Goal: Task Accomplishment & Management: Use online tool/utility

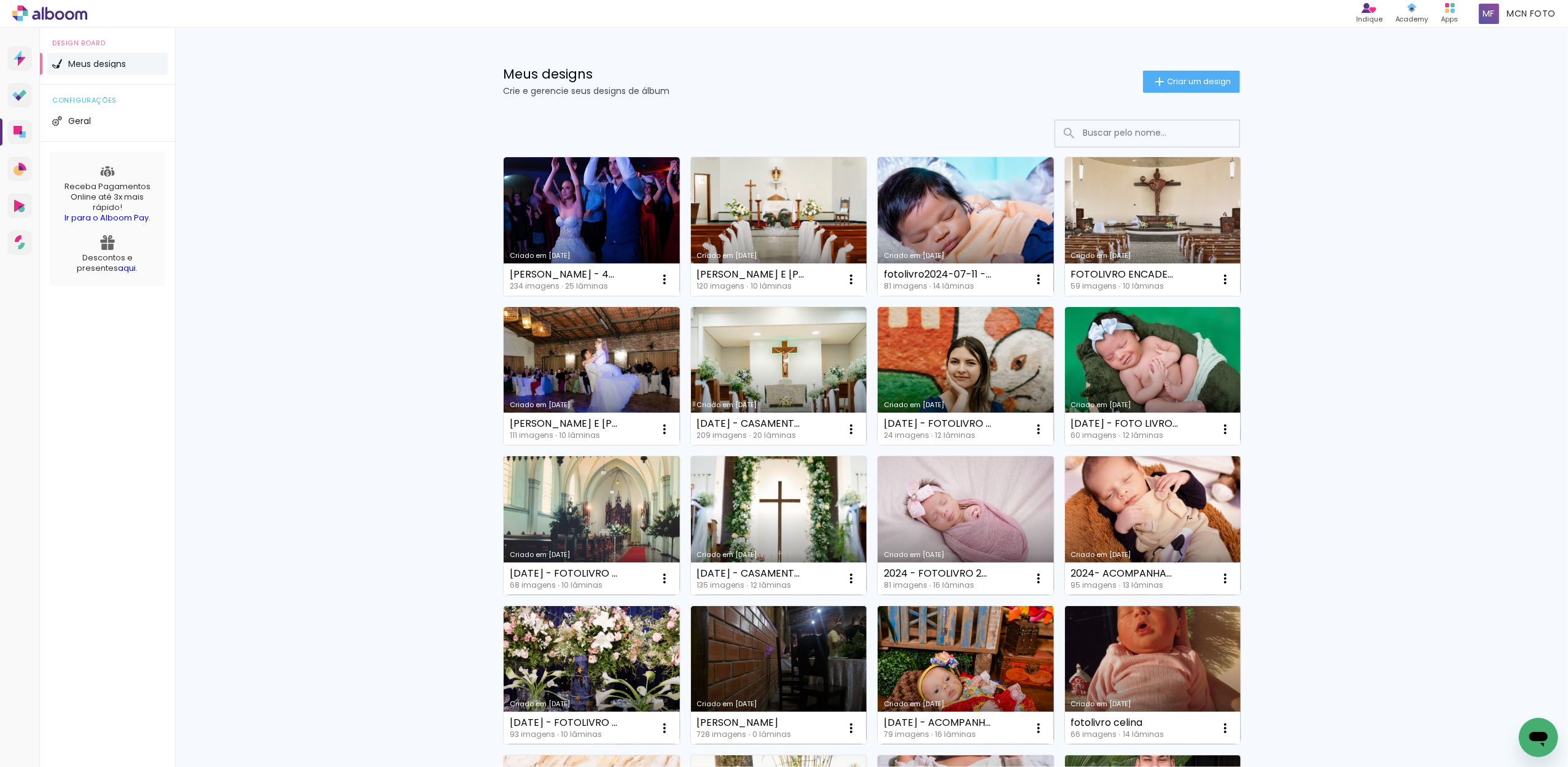
click at [789, 239] on link "Criado em [DATE]" at bounding box center [779, 226] width 176 height 139
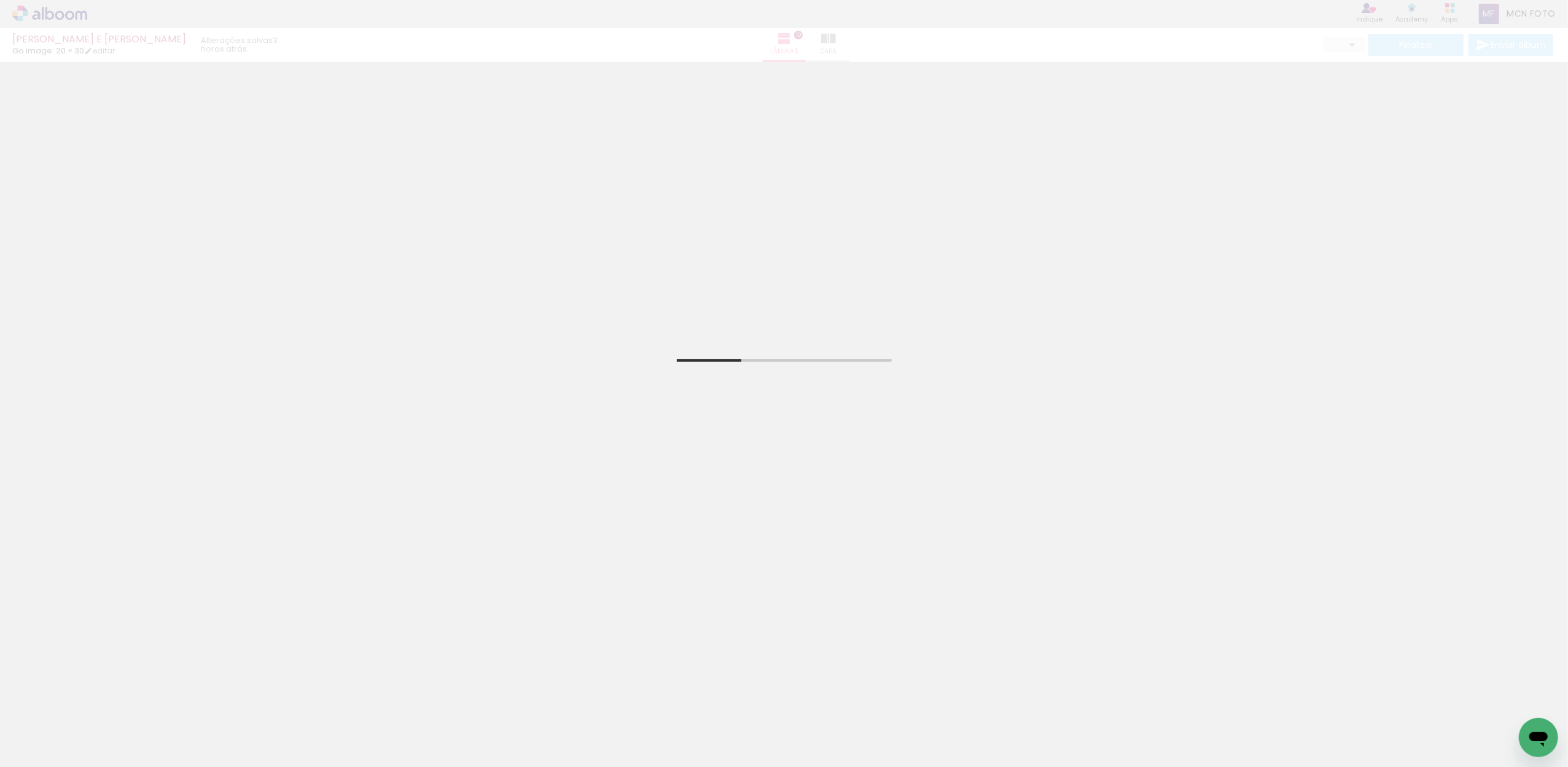
scroll to position [3, 0]
